Goal: Navigation & Orientation: Find specific page/section

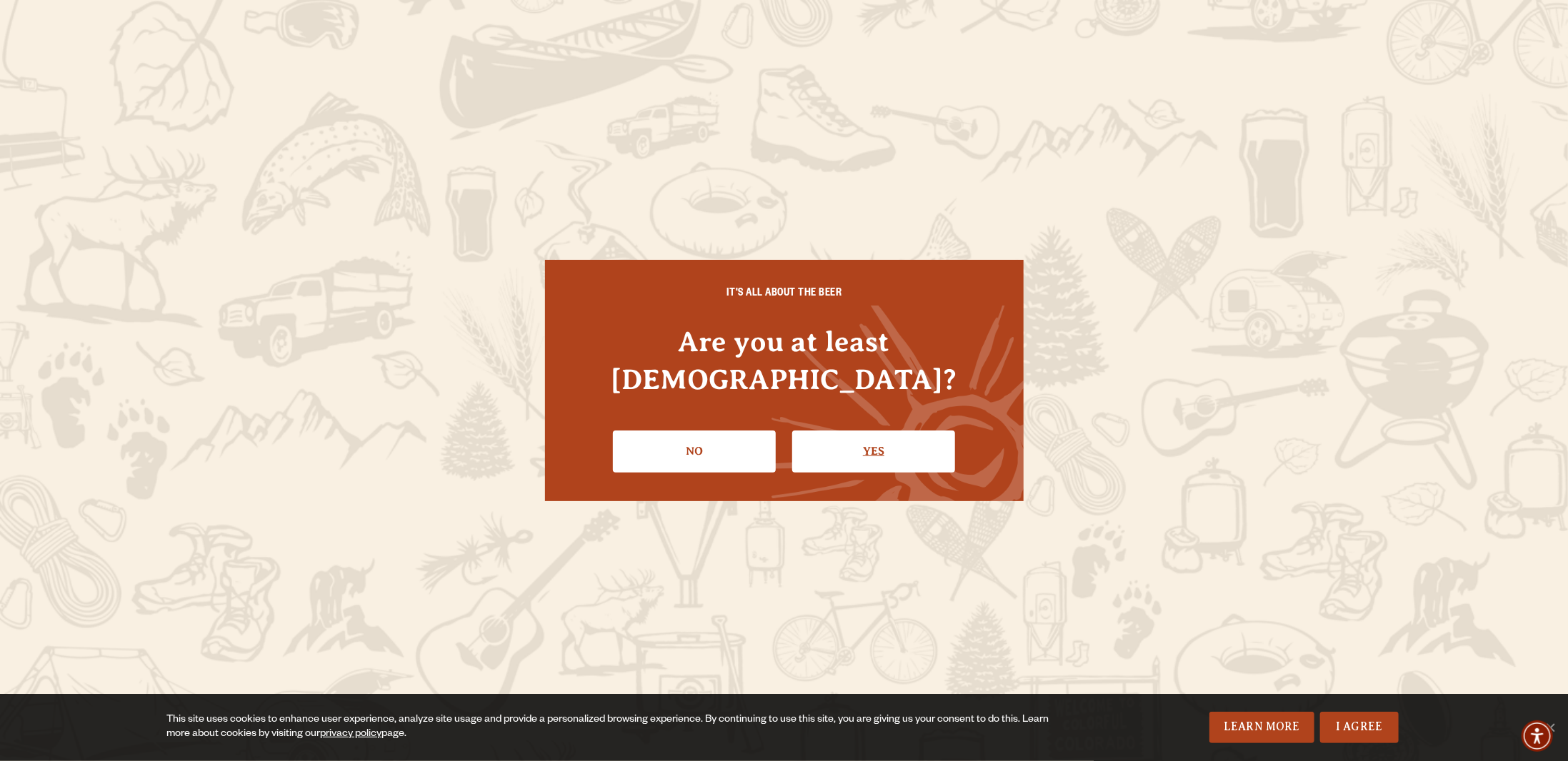
click at [846, 439] on link "Yes" at bounding box center [873, 451] width 163 height 42
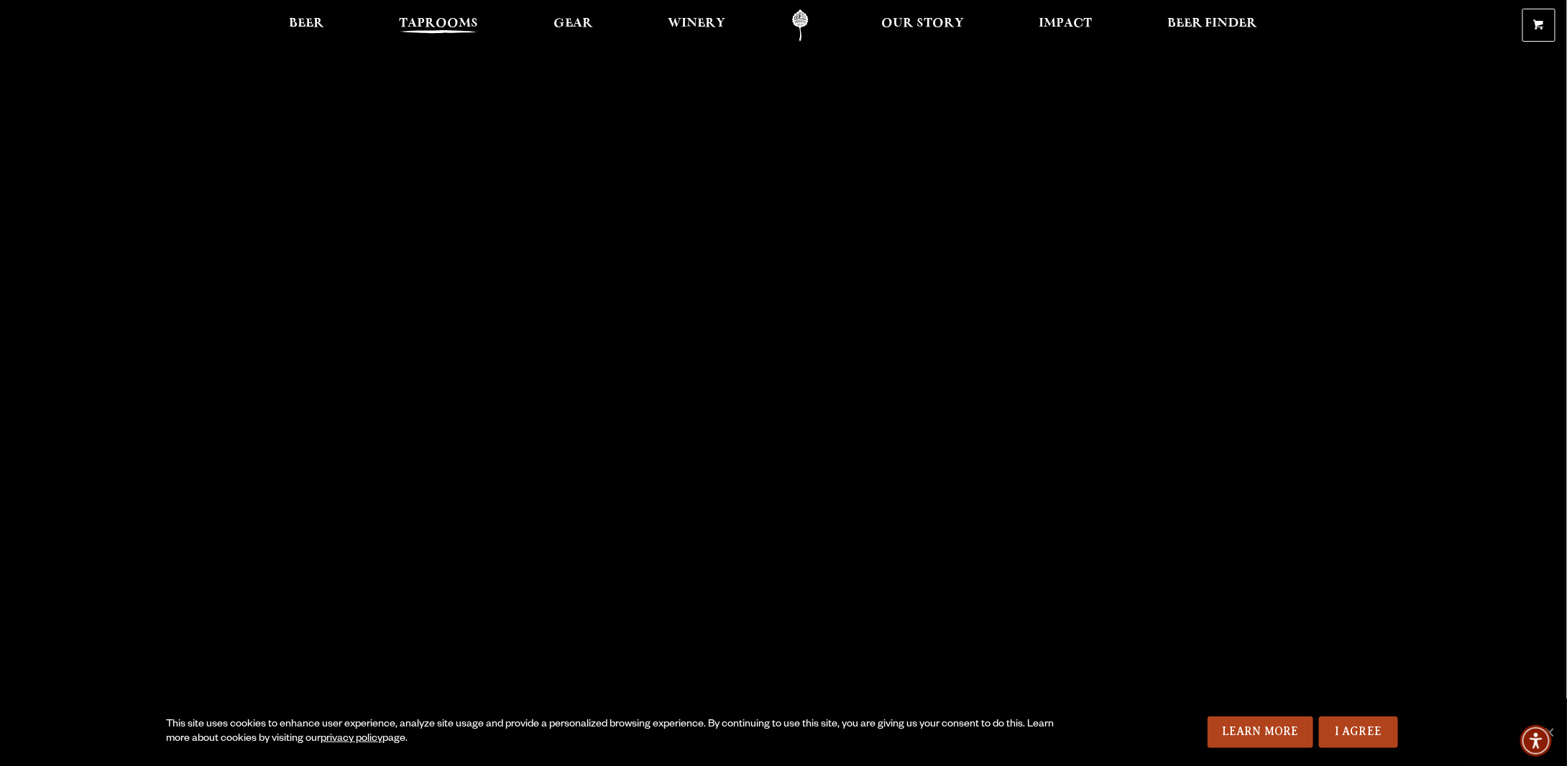
click at [425, 25] on span "Taprooms" at bounding box center [438, 23] width 79 height 11
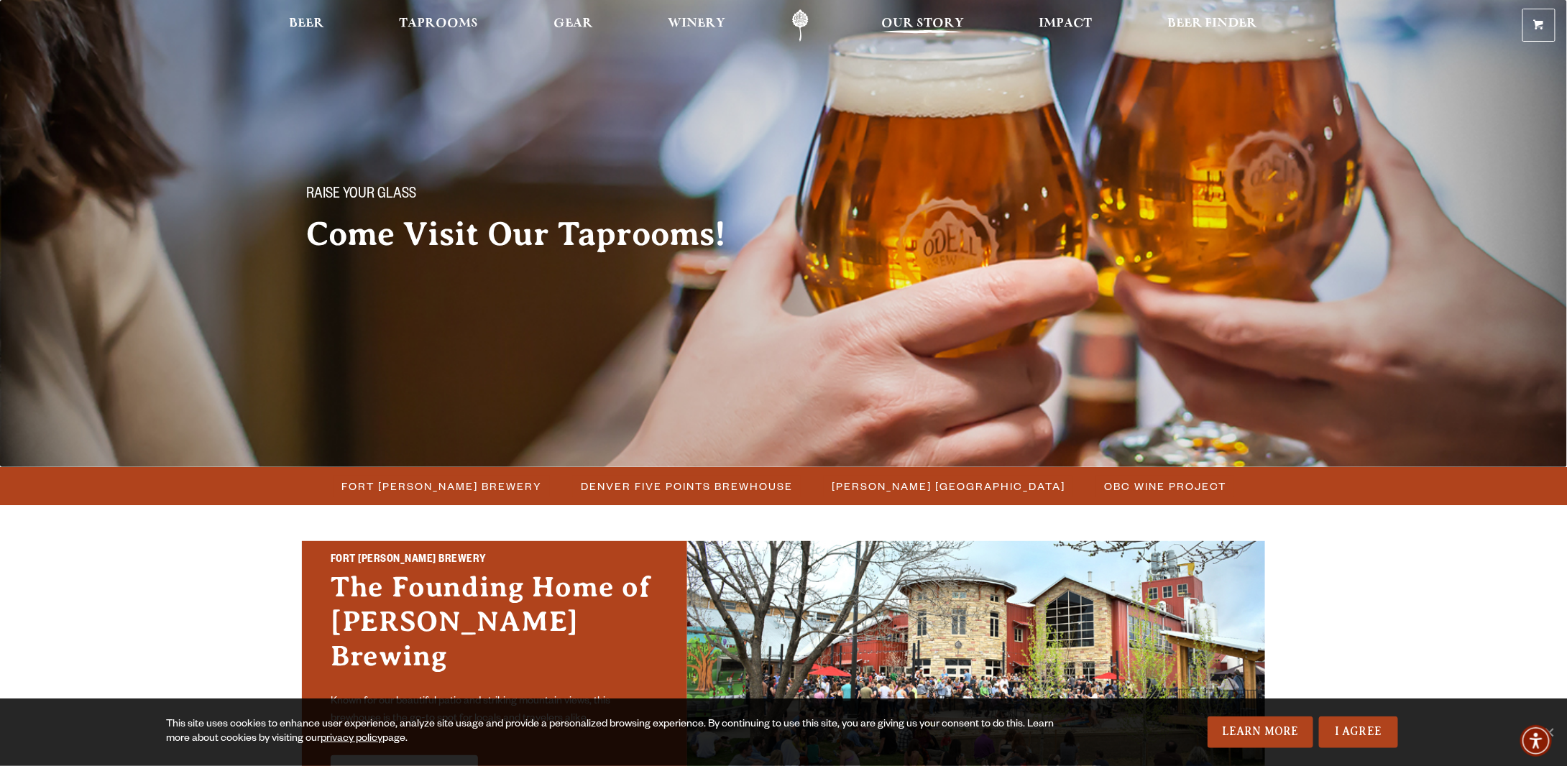
click at [901, 19] on span "Our Story" at bounding box center [922, 23] width 83 height 11
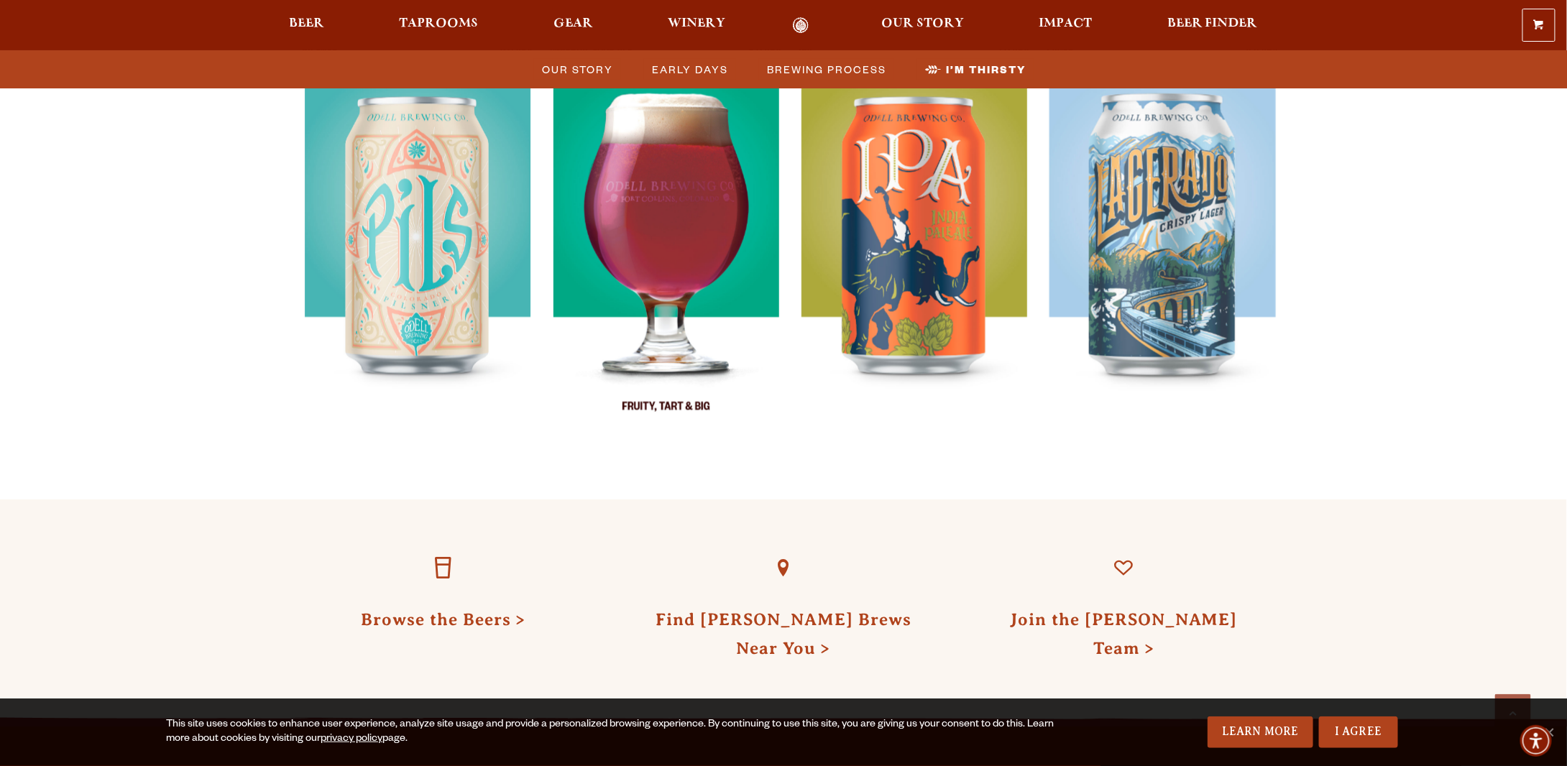
scroll to position [4169, 0]
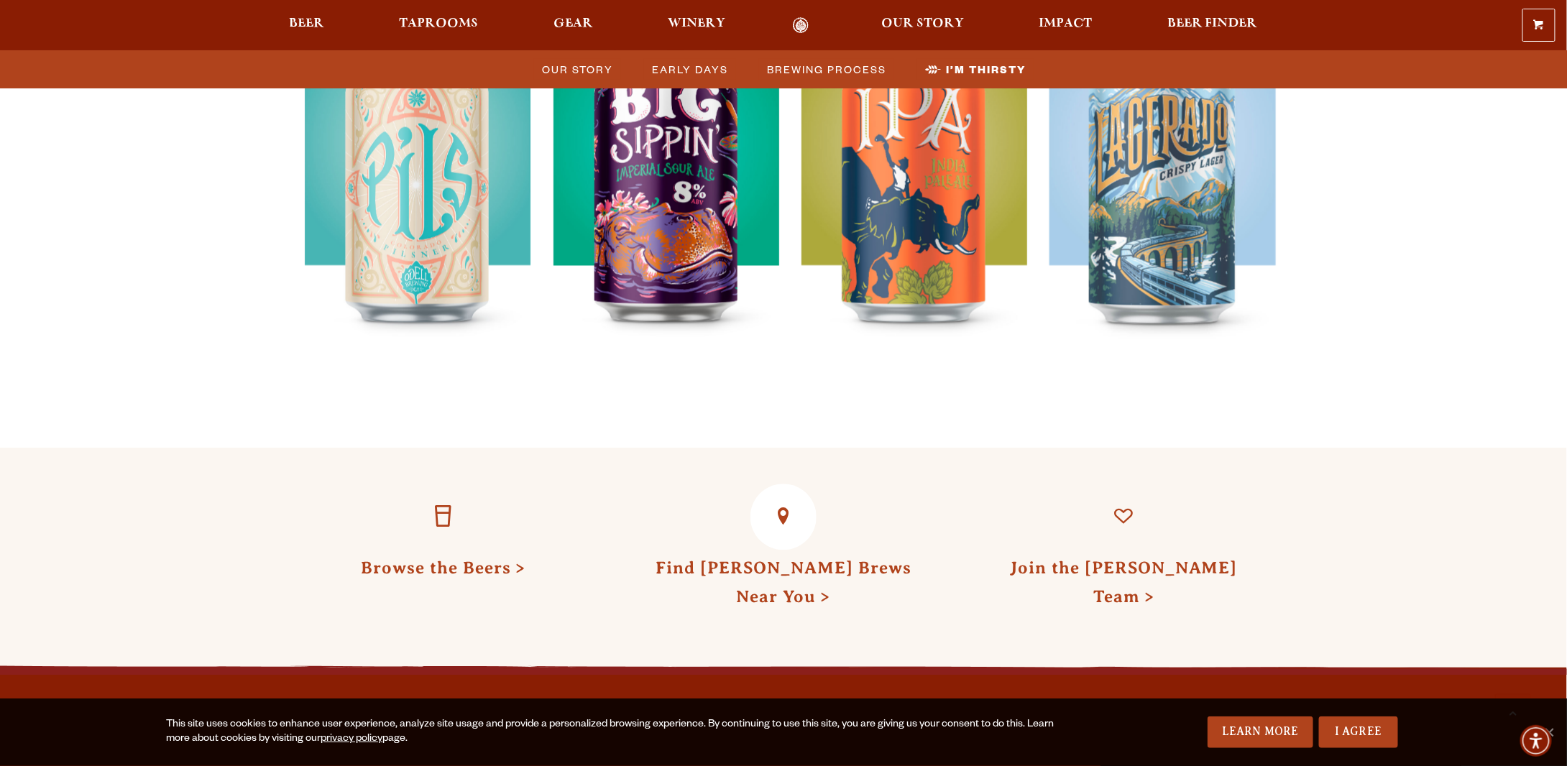
click at [743, 558] on link "Find [PERSON_NAME] Brews Near You" at bounding box center [783, 581] width 256 height 47
